Goal: Task Accomplishment & Management: Manage account settings

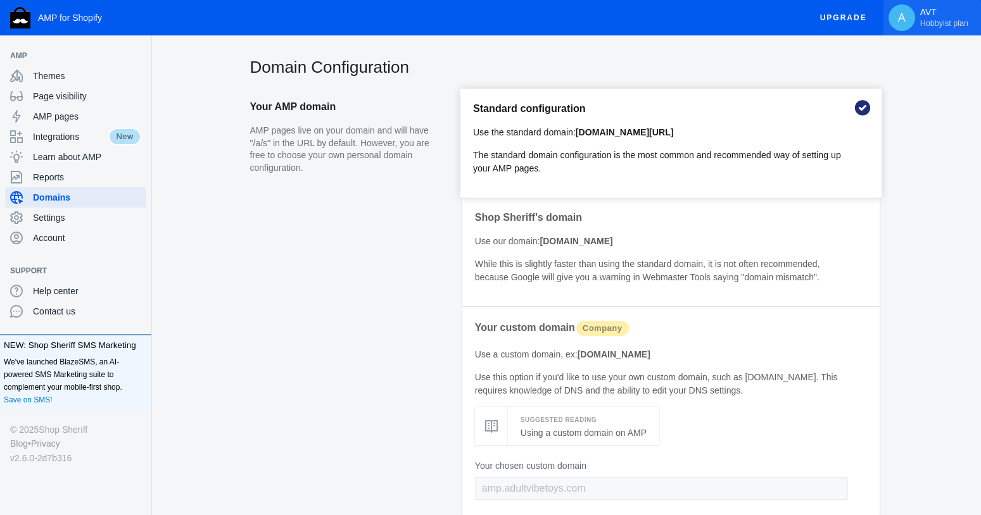
click at [941, 25] on span "Hobbyist plan" at bounding box center [944, 23] width 48 height 10
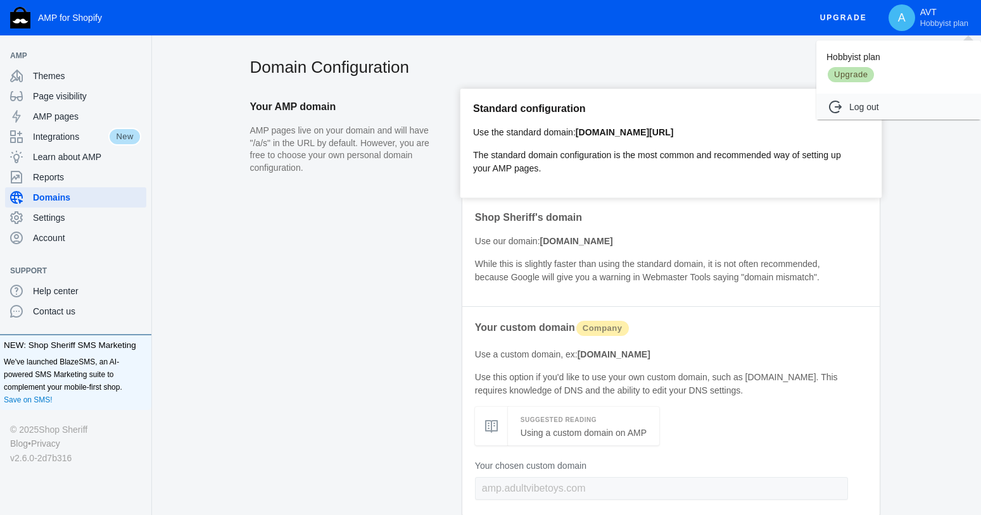
click at [848, 73] on span "Upgrade" at bounding box center [850, 75] width 49 height 18
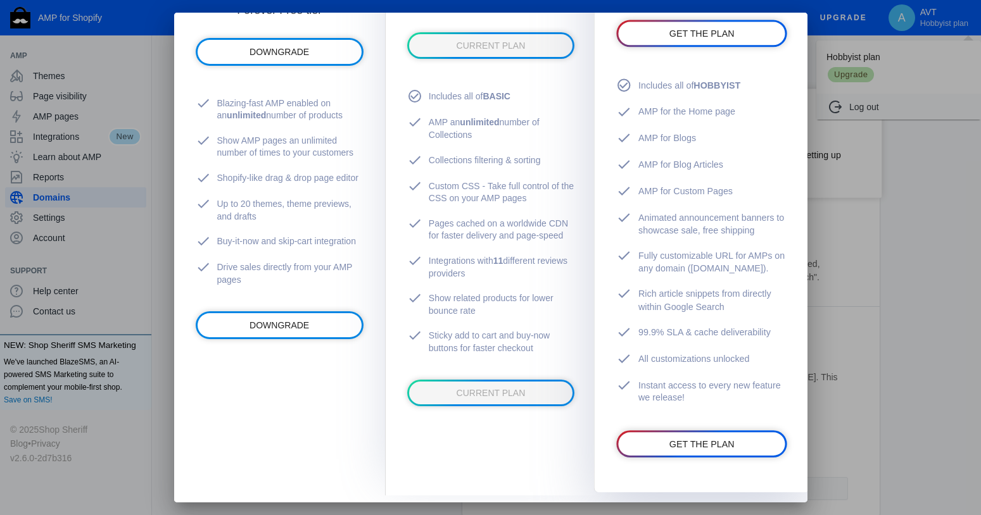
scroll to position [281, 0]
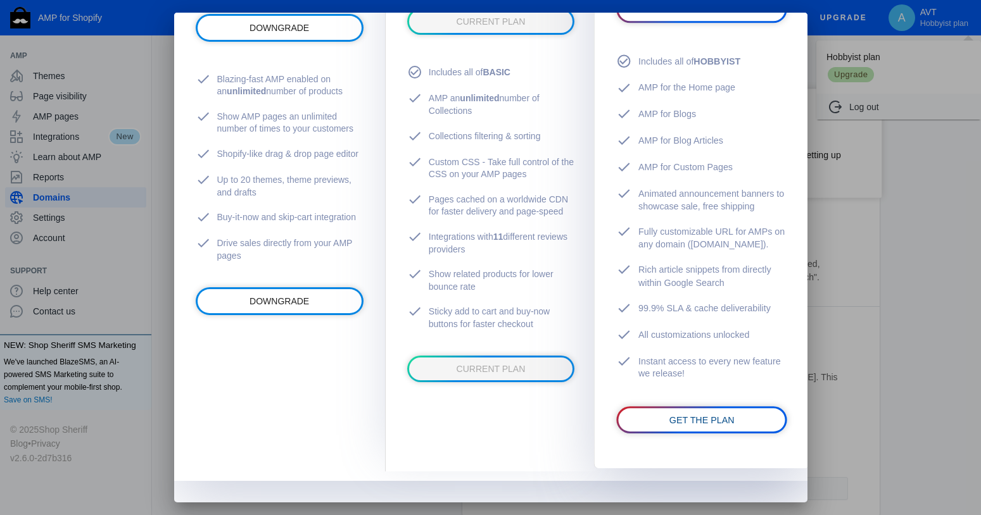
click at [696, 422] on span "GET THE PLAN" at bounding box center [701, 420] width 65 height 10
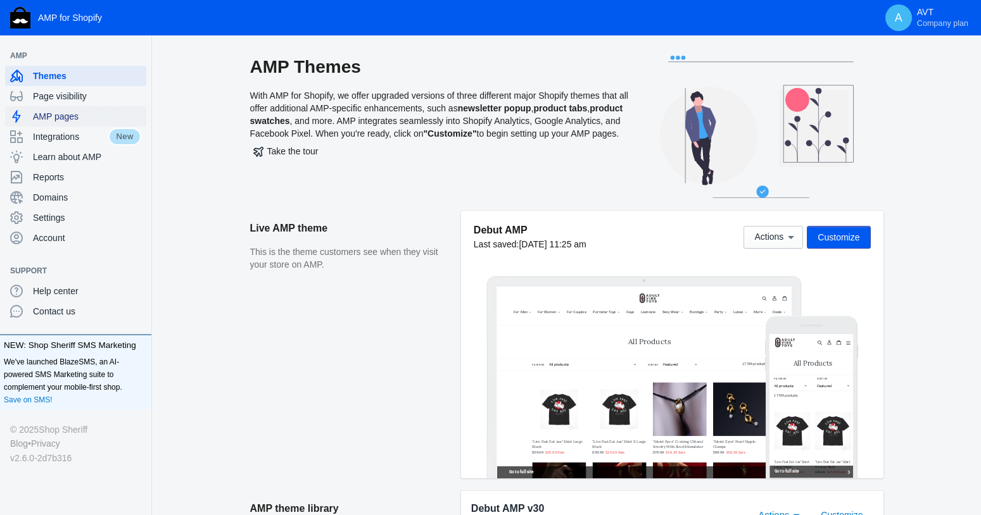
click at [48, 116] on span "AMP pages" at bounding box center [87, 116] width 108 height 13
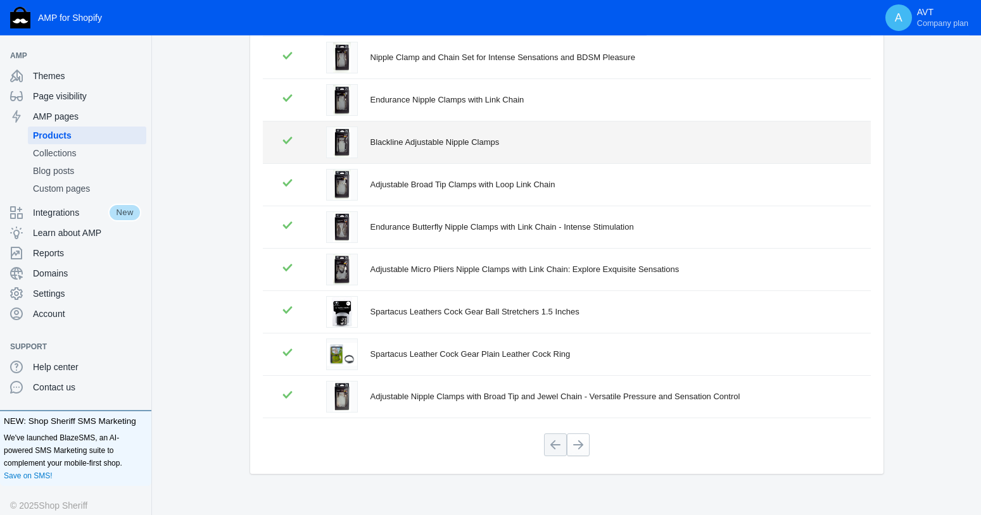
scroll to position [232, 0]
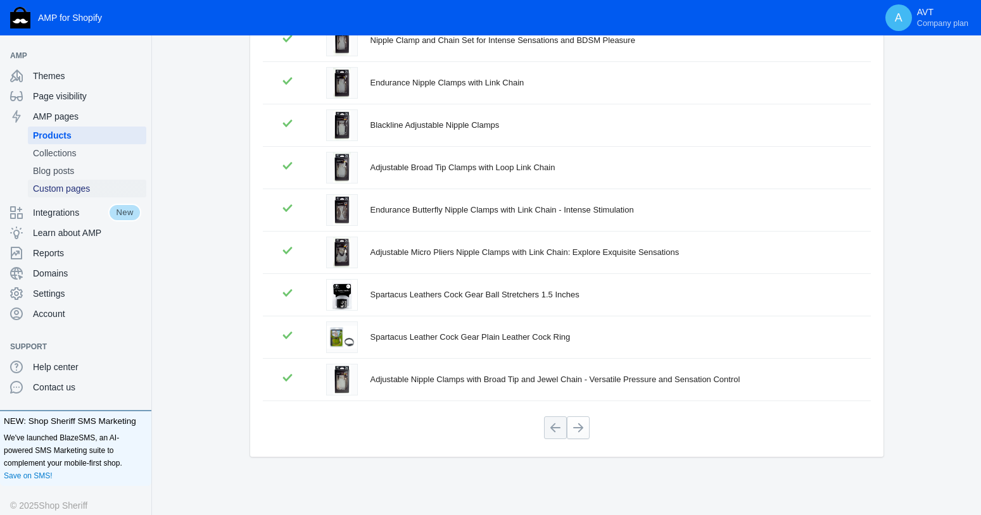
click at [59, 186] on span "Custom pages" at bounding box center [87, 188] width 108 height 13
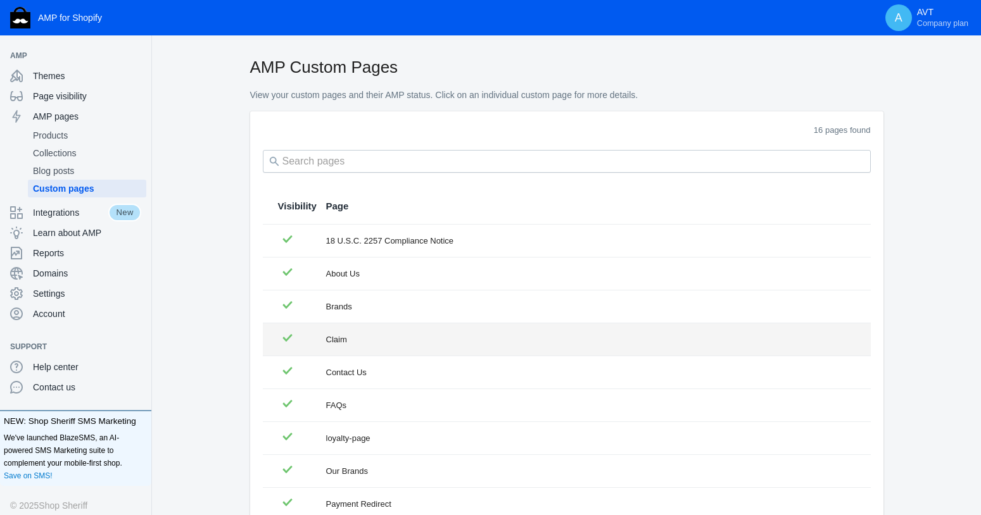
scroll to position [148, 0]
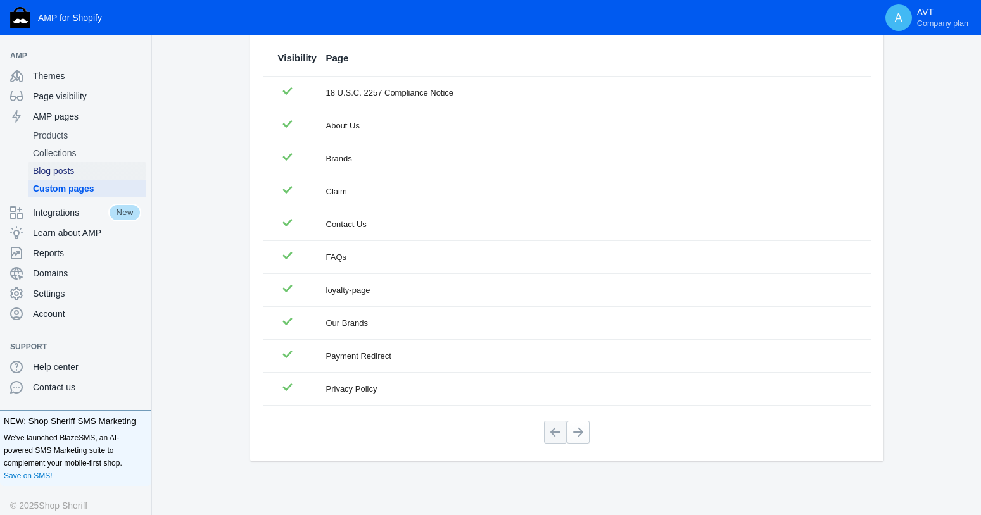
click at [51, 168] on span "Blog posts" at bounding box center [87, 171] width 108 height 13
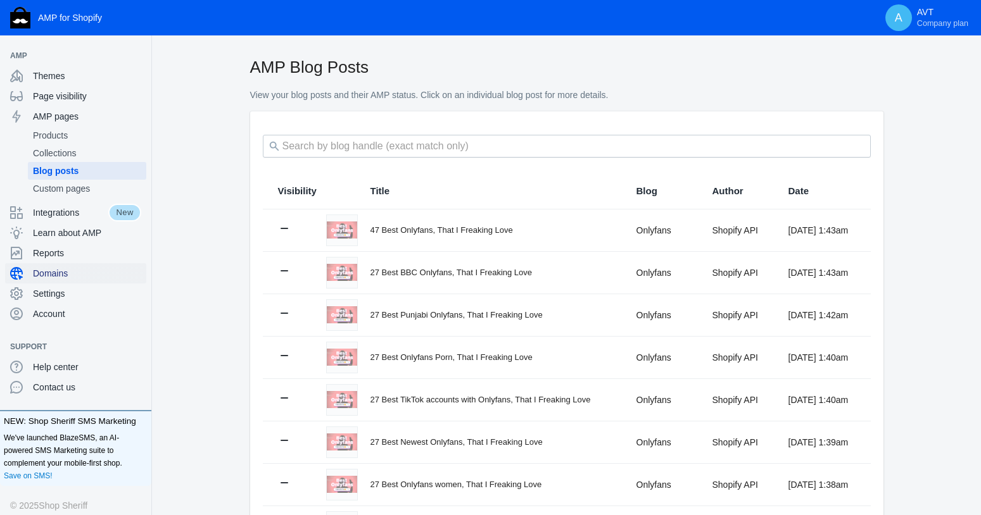
click at [47, 272] on span "Domains" at bounding box center [87, 273] width 108 height 13
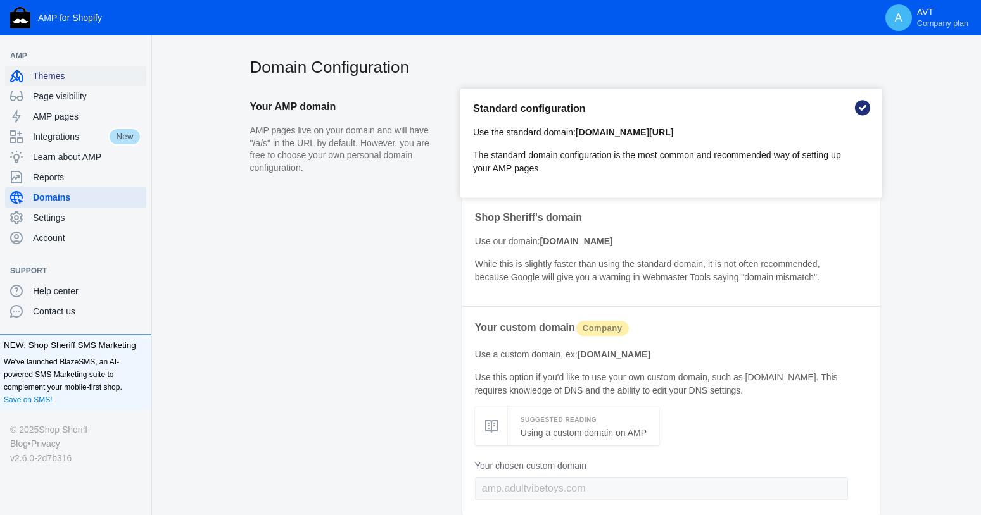
click at [49, 73] on span "Themes" at bounding box center [87, 76] width 108 height 13
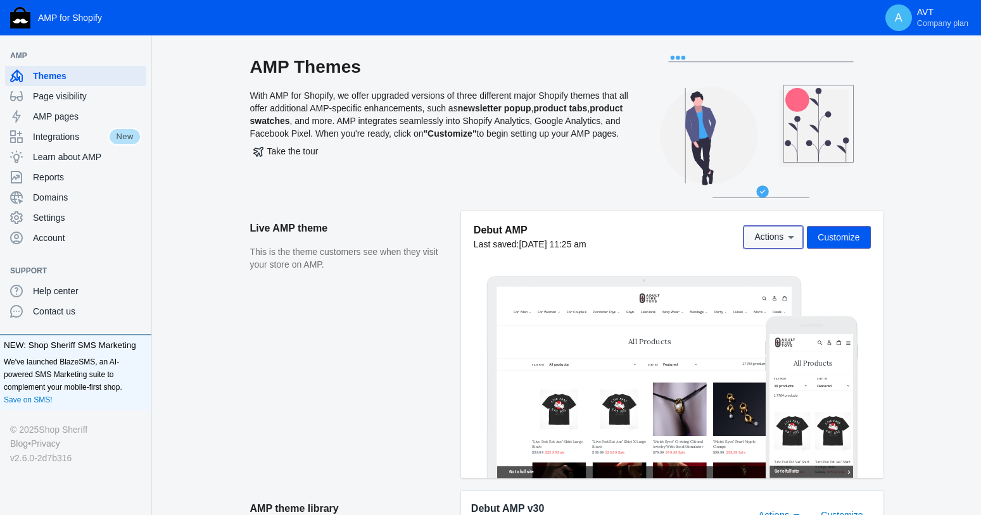
click at [777, 234] on span "Actions" at bounding box center [768, 237] width 29 height 10
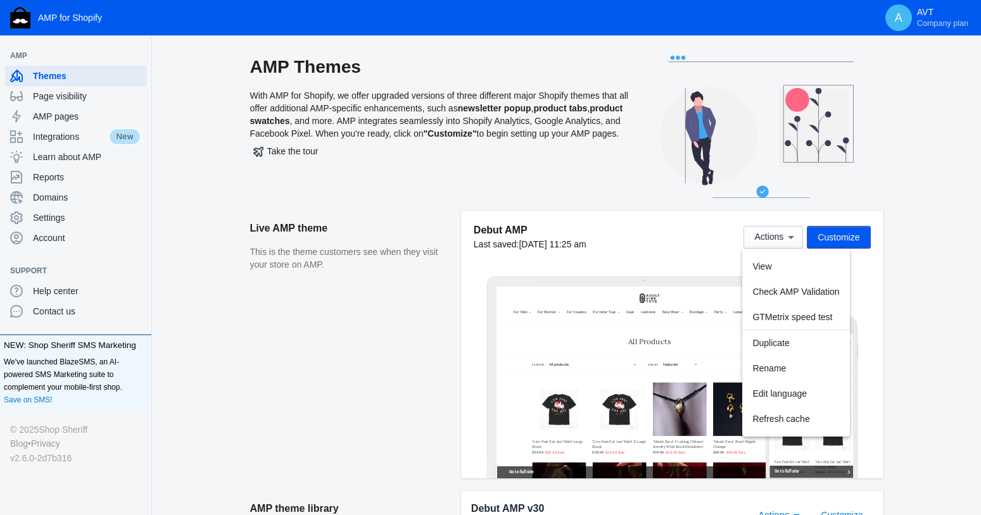
click at [908, 234] on div at bounding box center [490, 257] width 981 height 515
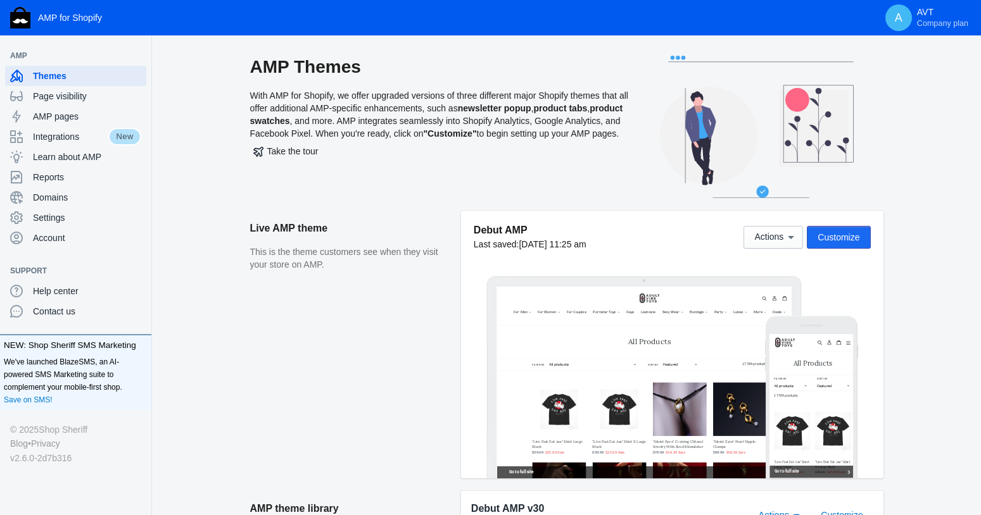
click at [845, 238] on span "Customize" at bounding box center [838, 237] width 42 height 10
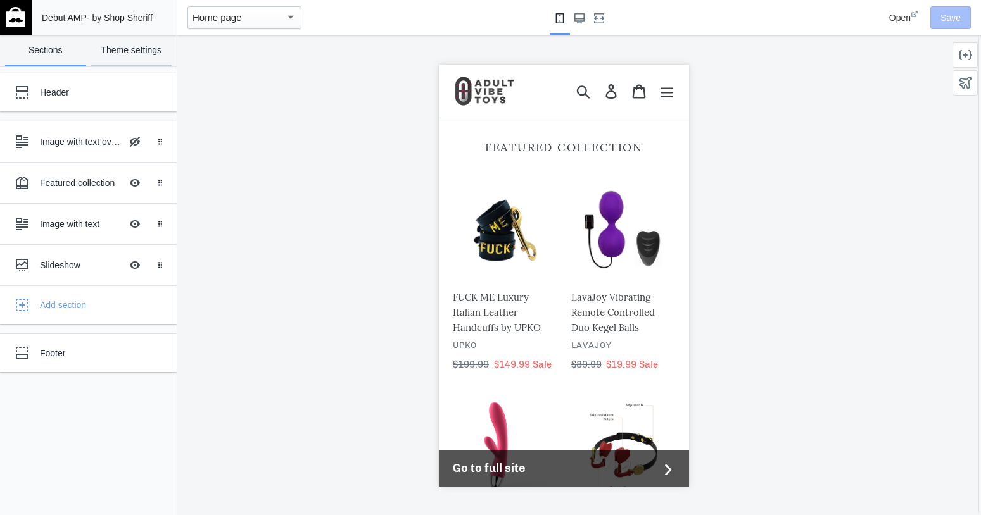
click at [123, 49] on link "Theme settings" at bounding box center [131, 50] width 81 height 31
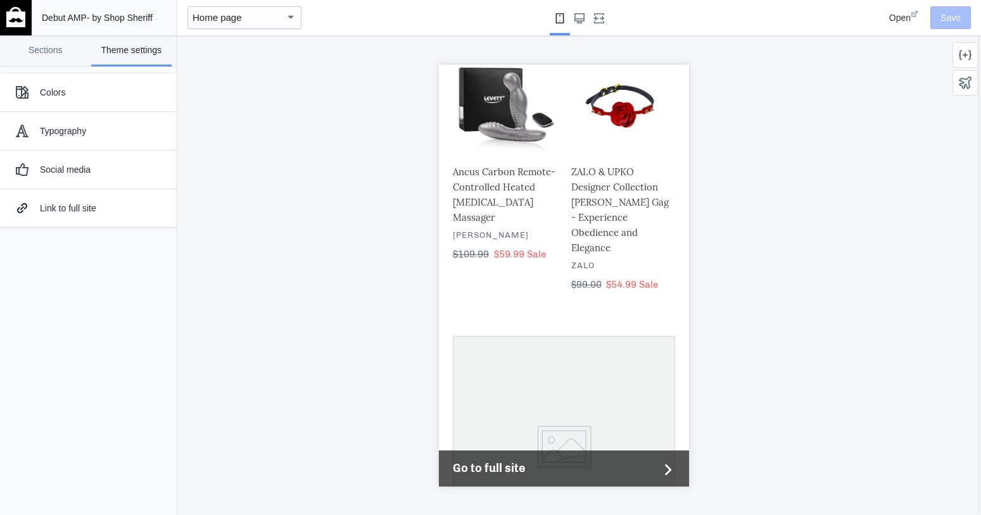
scroll to position [576, 0]
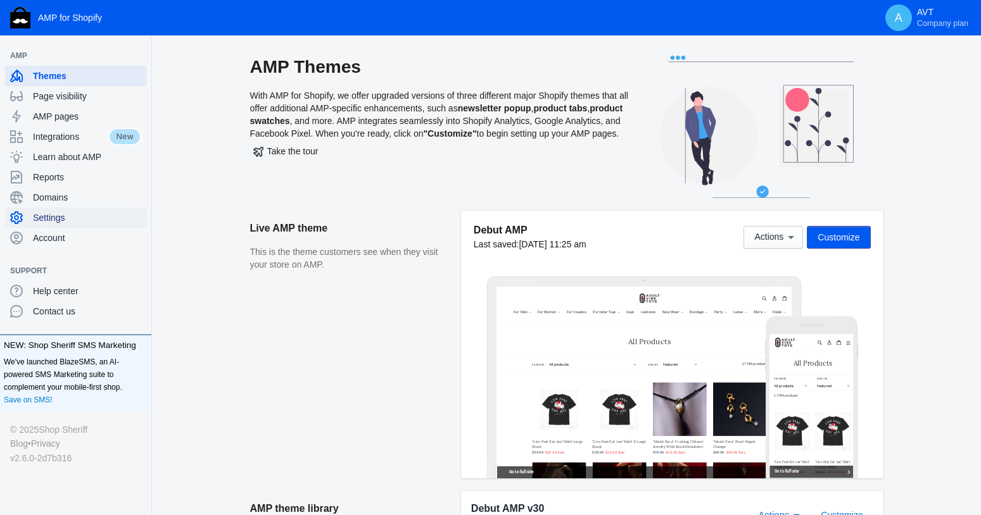
click at [53, 217] on span "Settings" at bounding box center [87, 217] width 108 height 13
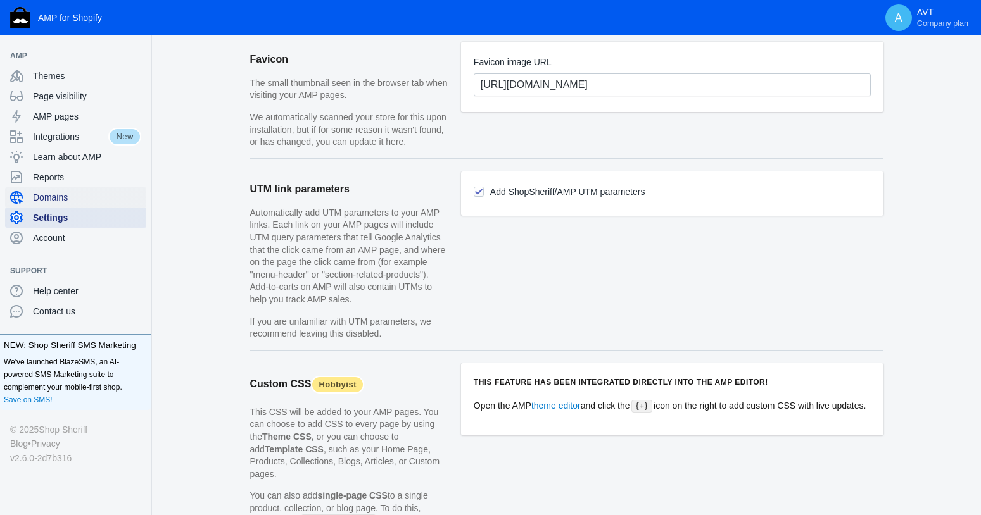
scroll to position [879, 0]
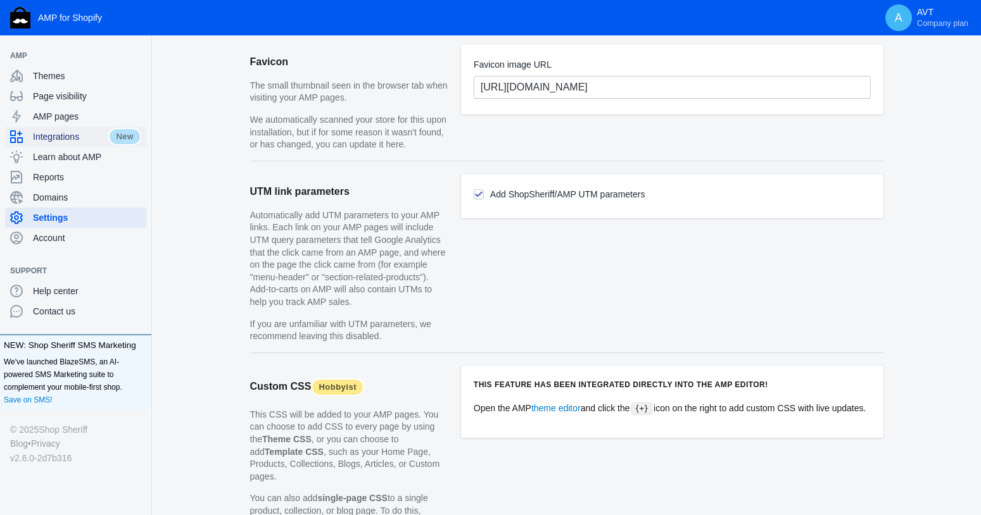
click at [51, 135] on span "Integrations" at bounding box center [70, 136] width 75 height 13
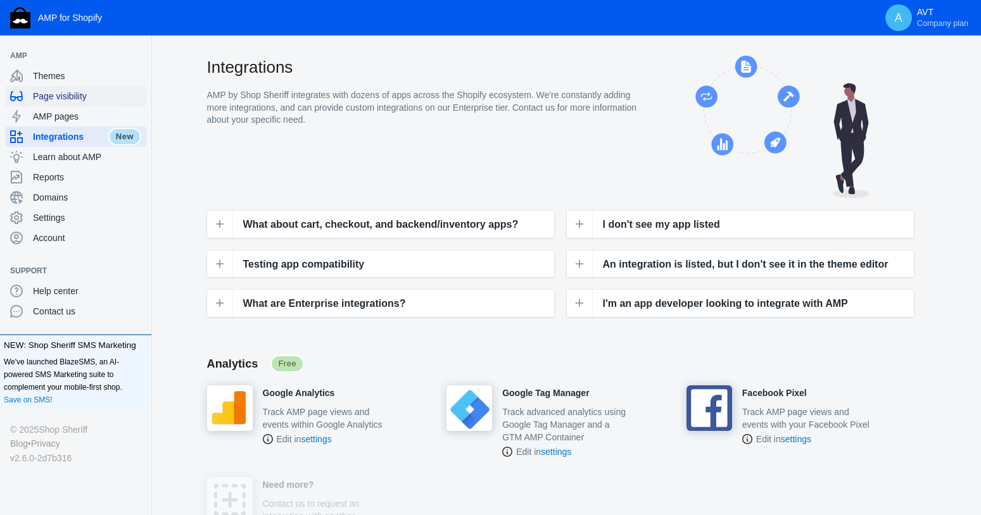
click at [57, 96] on span "Page visibility" at bounding box center [87, 96] width 108 height 13
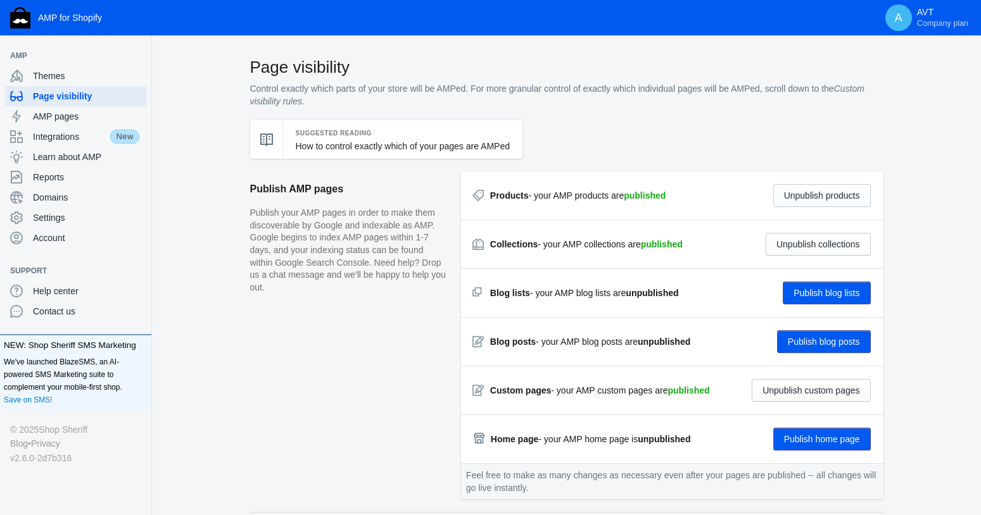
click at [815, 293] on button "Publish blog lists" at bounding box center [826, 293] width 87 height 23
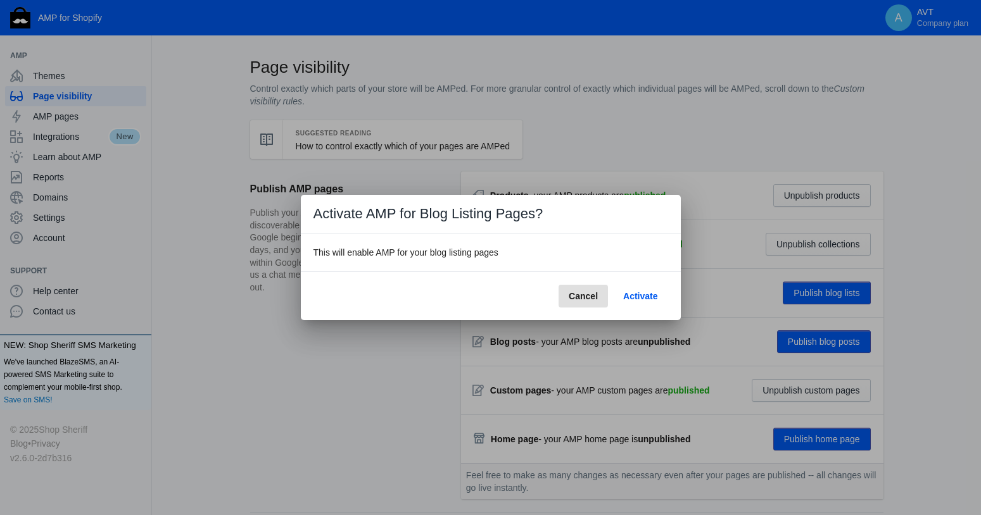
click at [641, 296] on span "Activate" at bounding box center [640, 296] width 34 height 10
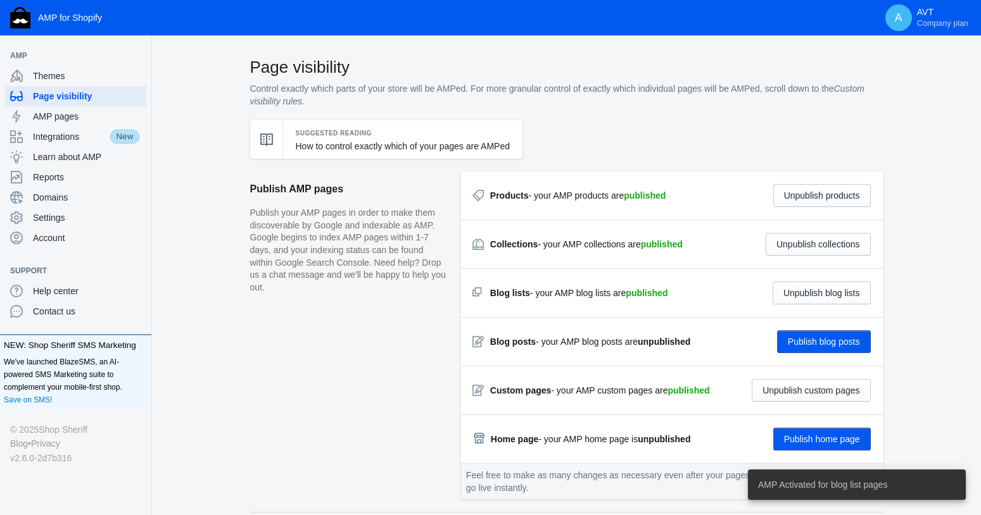
click at [817, 345] on button "Publish blog posts" at bounding box center [824, 341] width 94 height 23
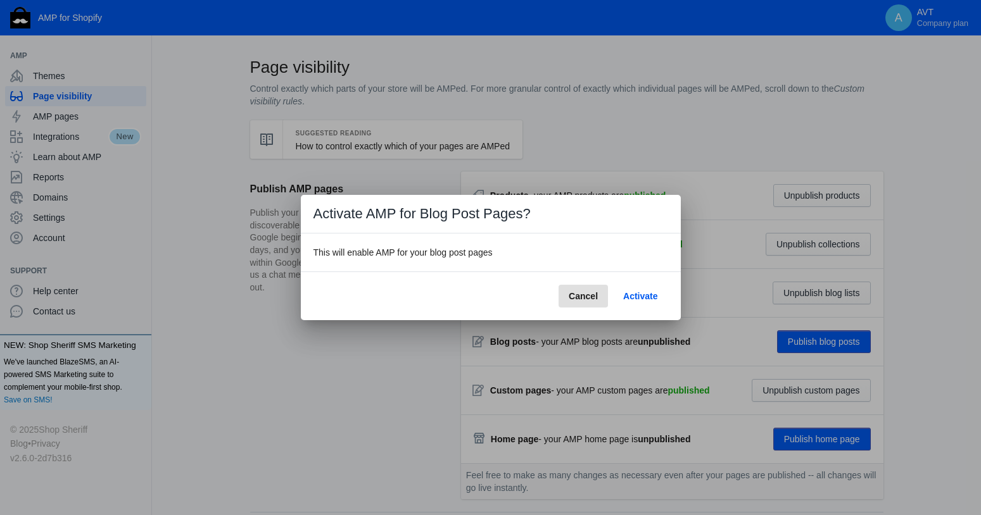
click at [645, 295] on span "Activate" at bounding box center [640, 296] width 34 height 10
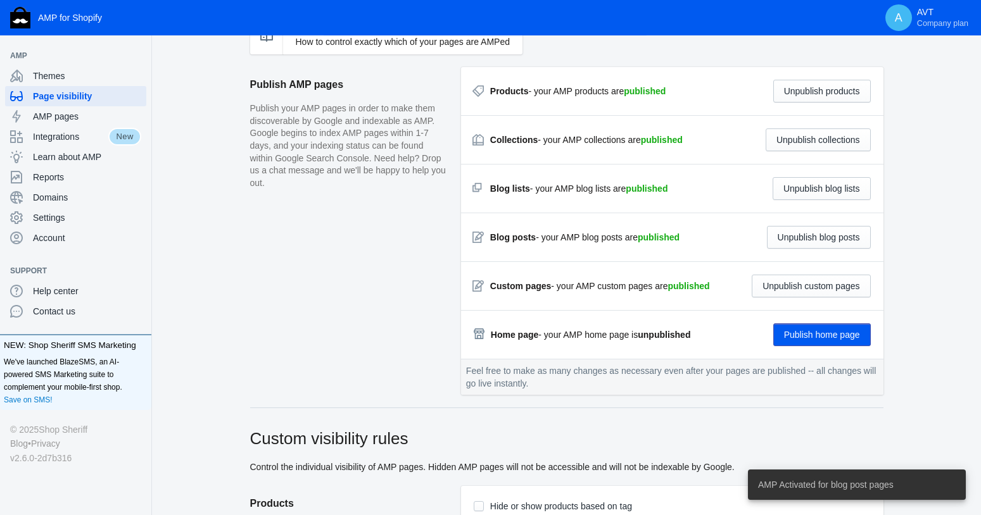
scroll to position [137, 0]
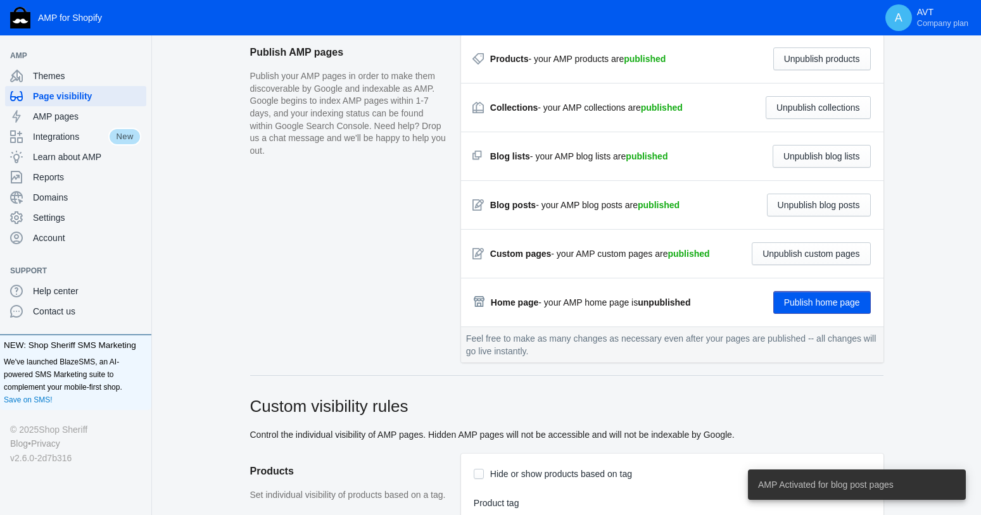
click at [834, 302] on button "Publish home page" at bounding box center [822, 302] width 98 height 23
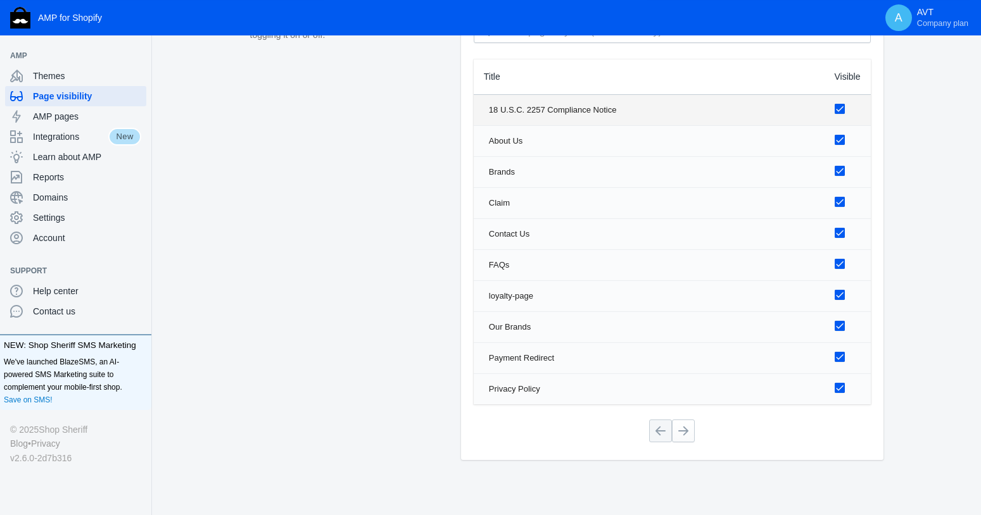
scroll to position [1711, 0]
click at [688, 425] on button at bounding box center [683, 430] width 23 height 23
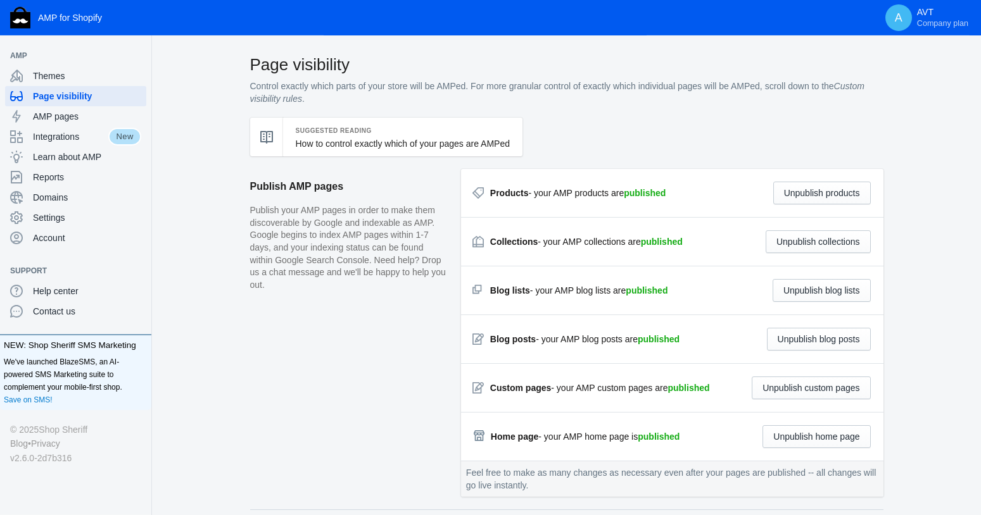
scroll to position [0, 0]
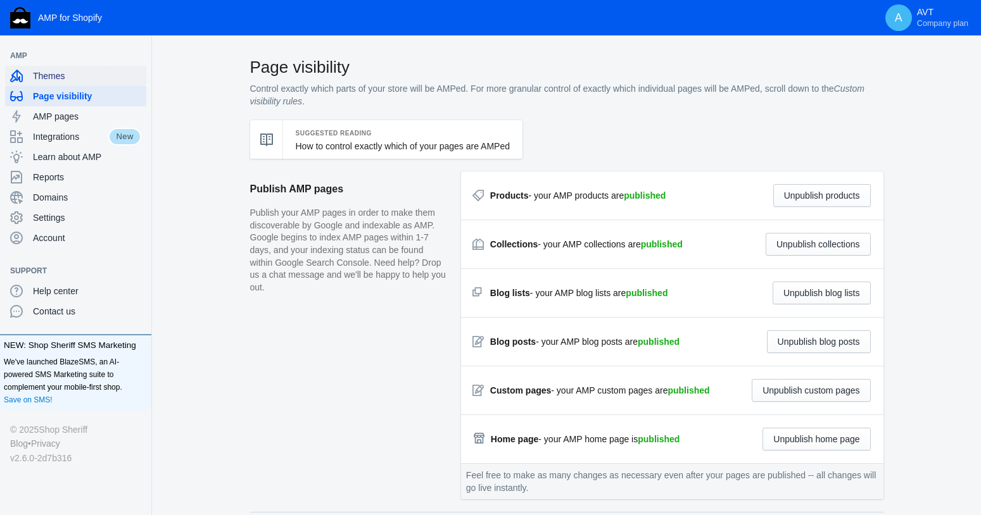
click at [46, 78] on span "Themes" at bounding box center [87, 76] width 108 height 13
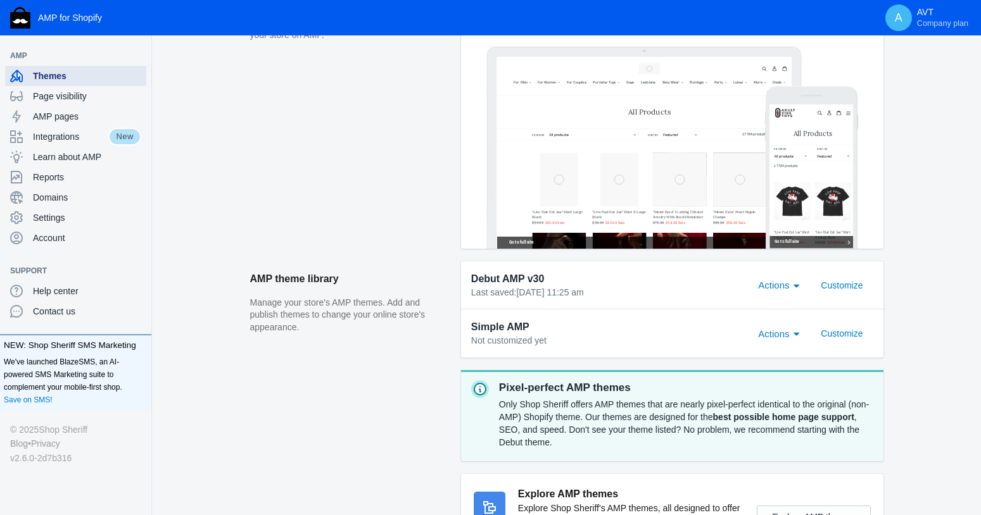
scroll to position [274, 0]
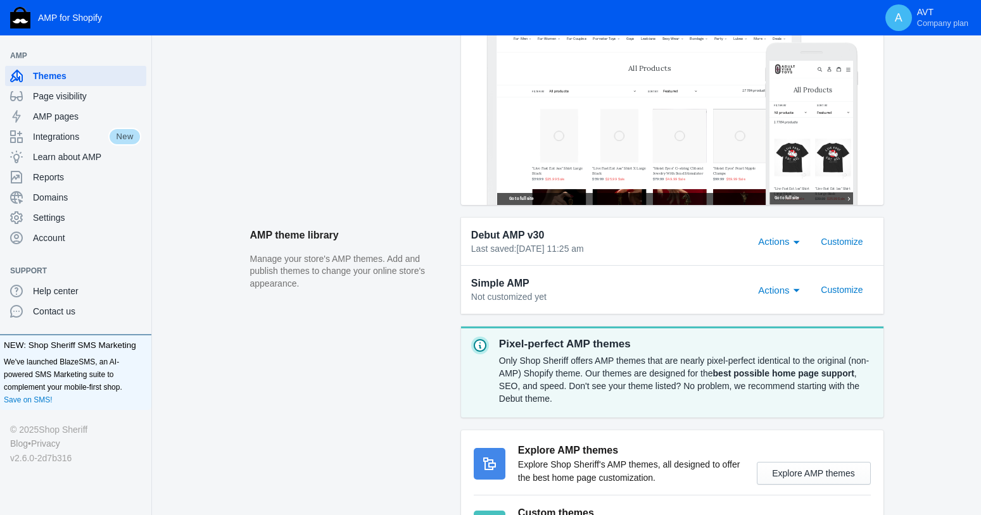
click at [776, 239] on span "Actions" at bounding box center [773, 241] width 31 height 11
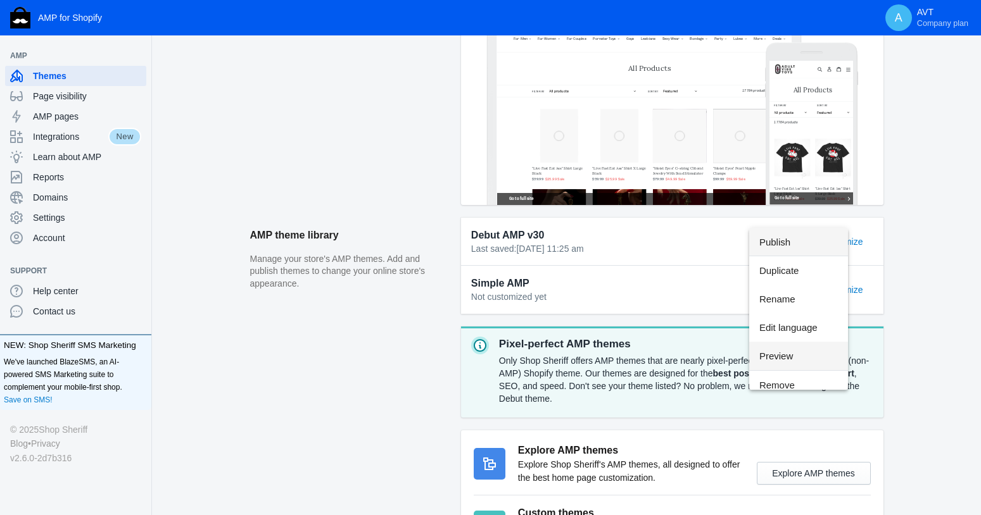
click at [778, 355] on span "Preview" at bounding box center [798, 356] width 79 height 28
